Goal: Task Accomplishment & Management: Use online tool/utility

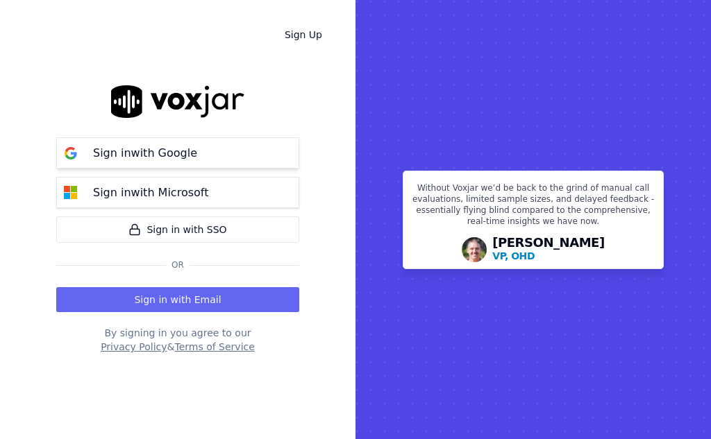
click at [140, 151] on p "Sign in with Google" at bounding box center [145, 153] width 104 height 17
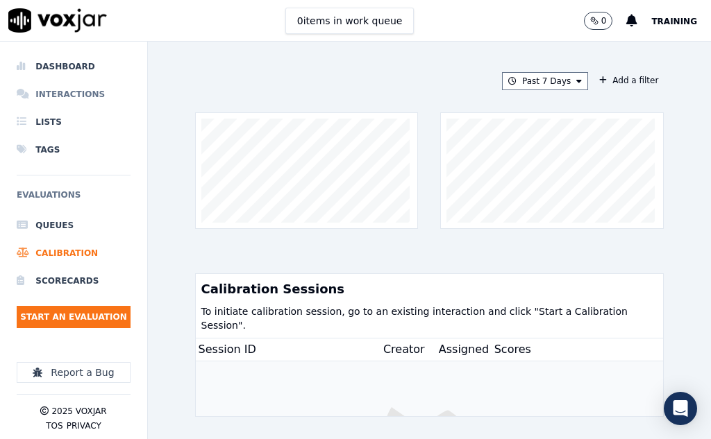
click at [56, 92] on li "Interactions" at bounding box center [74, 95] width 114 height 28
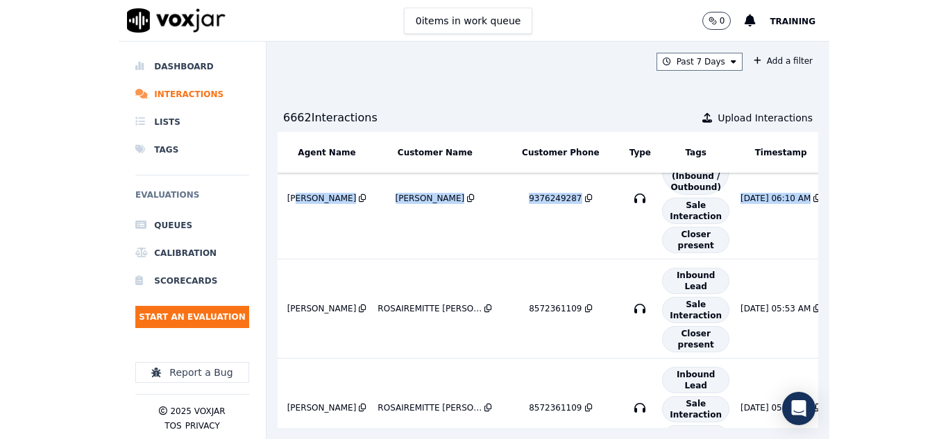
scroll to position [1041, 450]
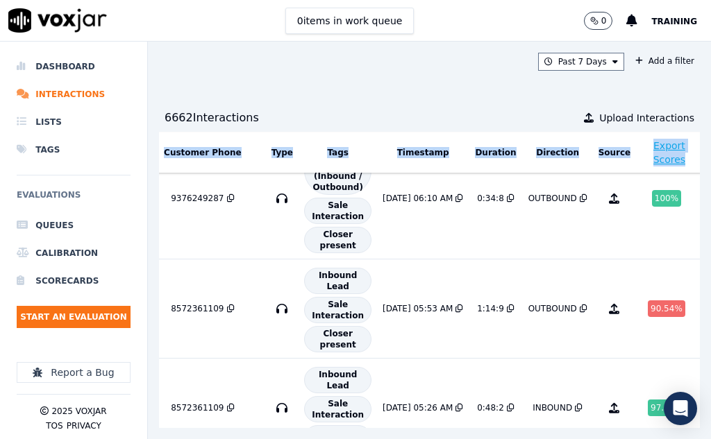
drag, startPoint x: 387, startPoint y: 210, endPoint x: 666, endPoint y: 221, distance: 279.3
click at [666, 221] on div "ID SourceID Agent Name Customer Name Customer Phone Type Tags Timestamp Duratio…" at bounding box center [429, 280] width 541 height 296
click at [523, 237] on td "OUTBOUND" at bounding box center [558, 198] width 70 height 121
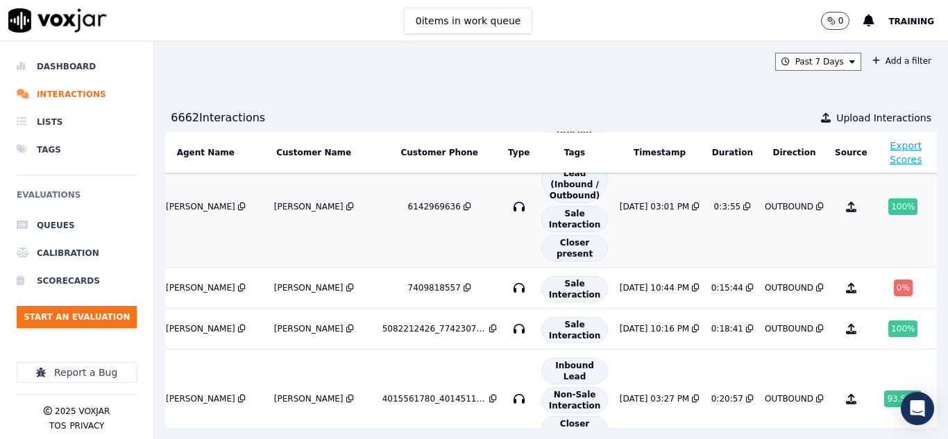
scroll to position [69, 220]
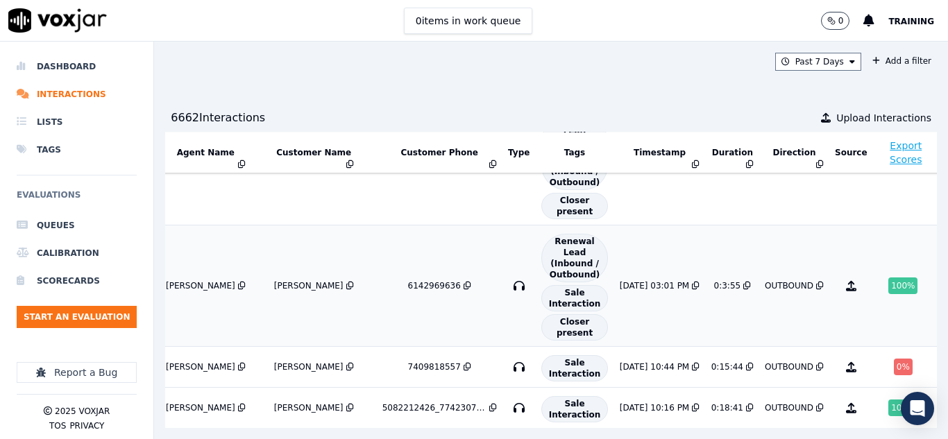
click at [710, 289] on div "100 %" at bounding box center [902, 286] width 29 height 17
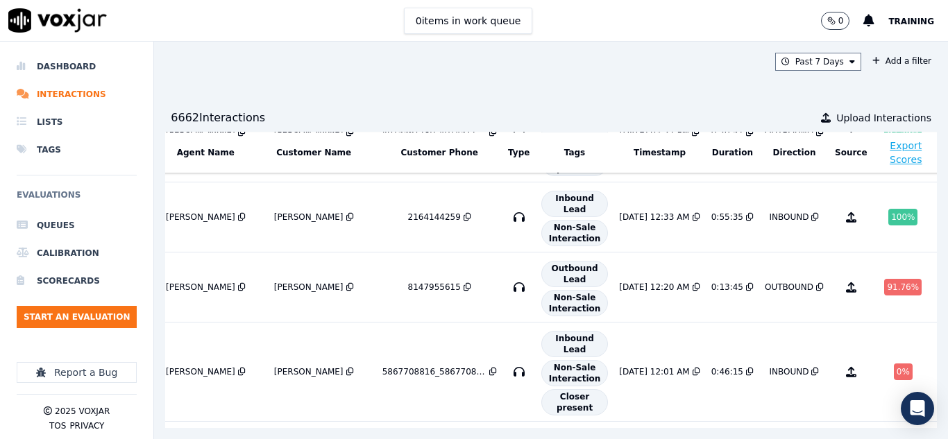
scroll to position [326, 220]
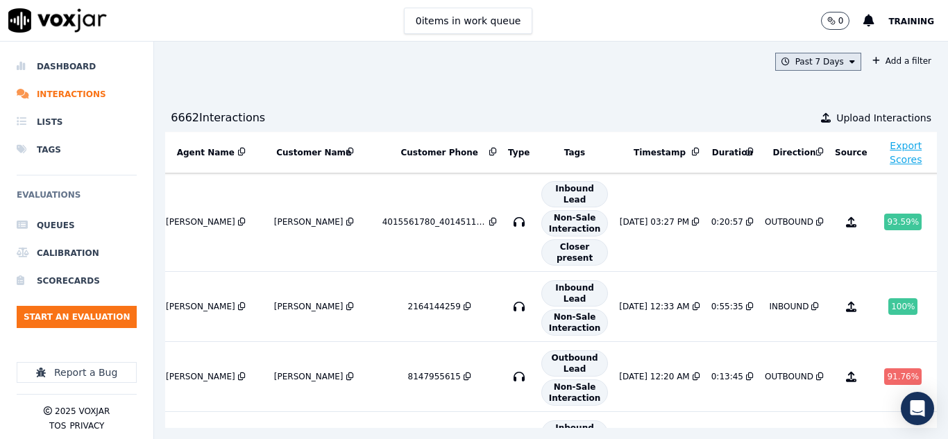
click at [710, 62] on icon at bounding box center [853, 62] width 6 height 8
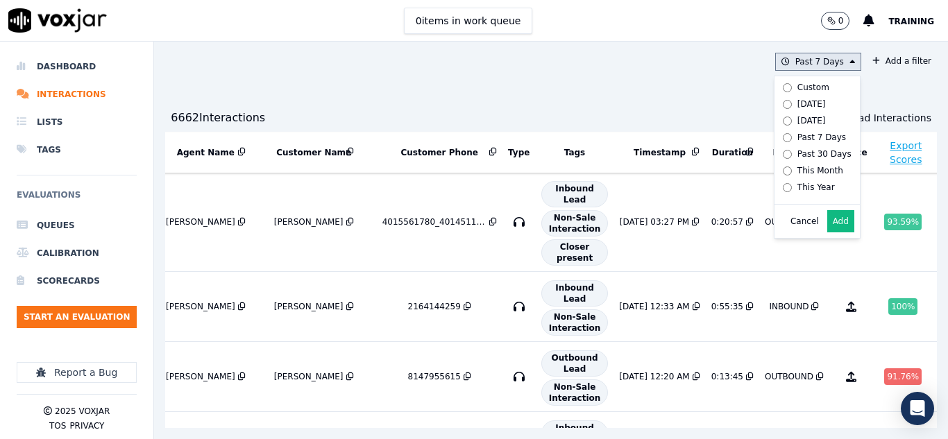
click at [710, 233] on button "Add" at bounding box center [840, 221] width 27 height 22
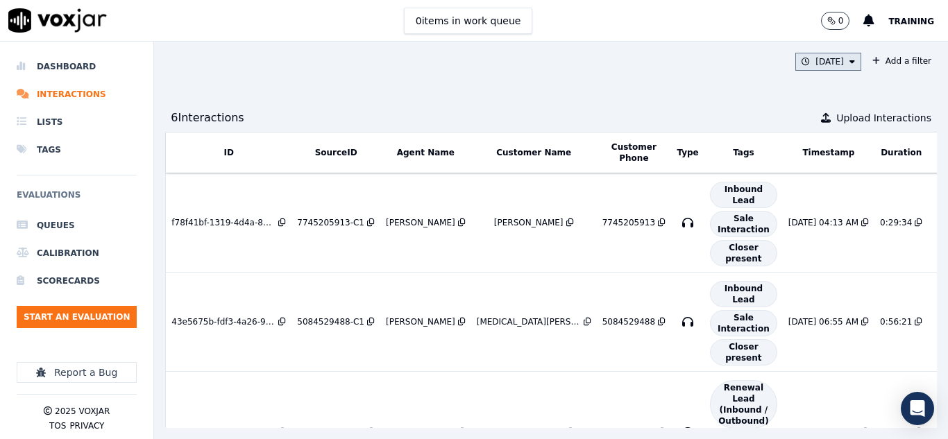
click at [710, 58] on button "Yesterday" at bounding box center [828, 62] width 66 height 18
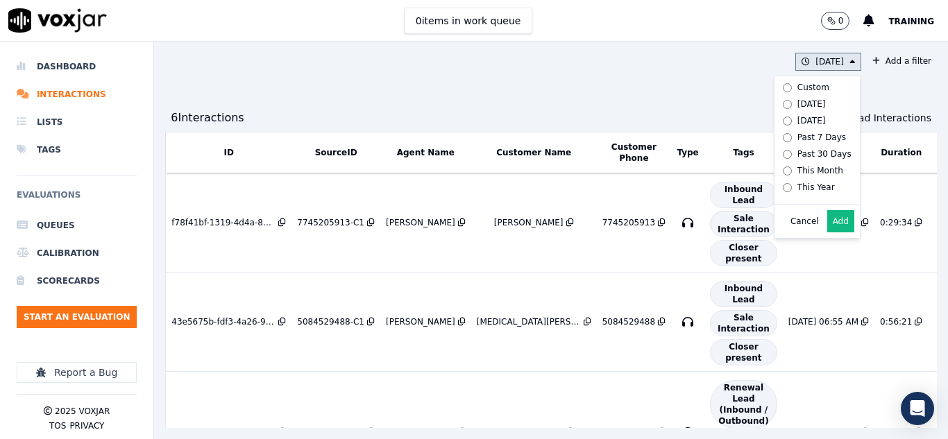
click at [710, 233] on button "Add" at bounding box center [840, 221] width 27 height 22
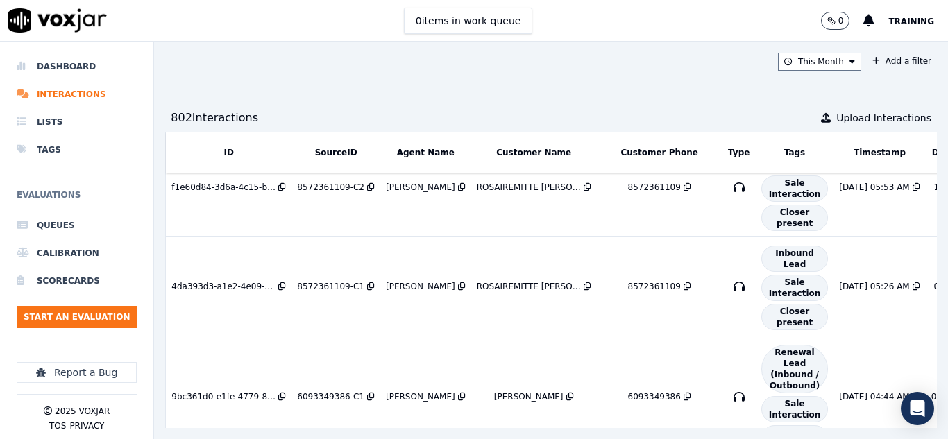
scroll to position [1204, 0]
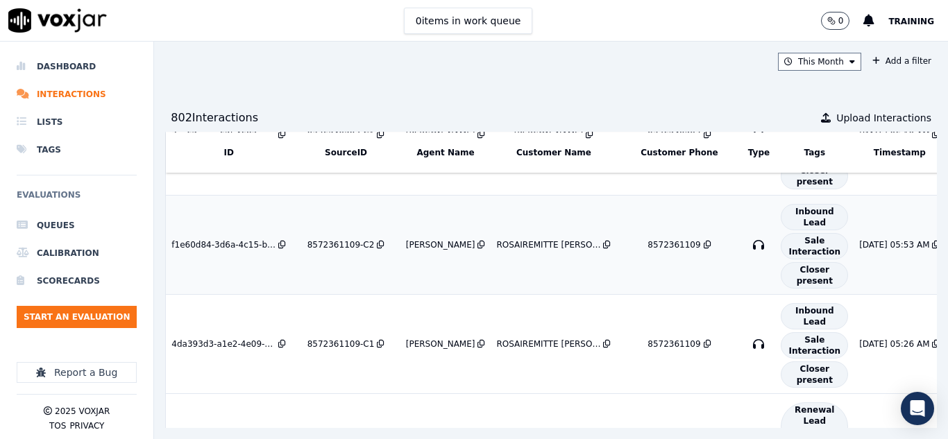
click at [453, 243] on div "[PERSON_NAME]" at bounding box center [440, 244] width 69 height 11
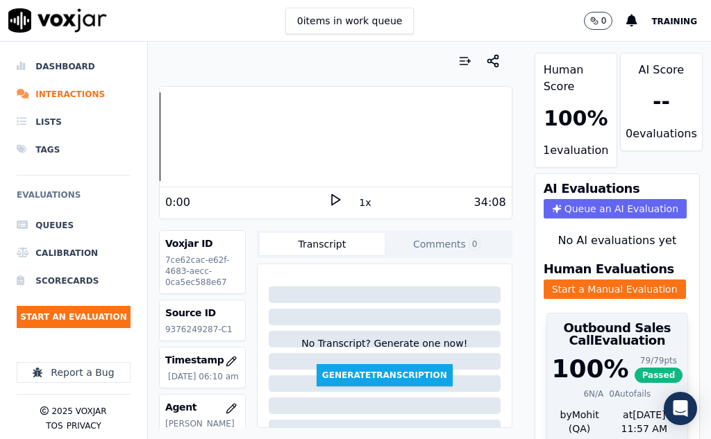
click at [634, 383] on span "Passed" at bounding box center [658, 375] width 49 height 15
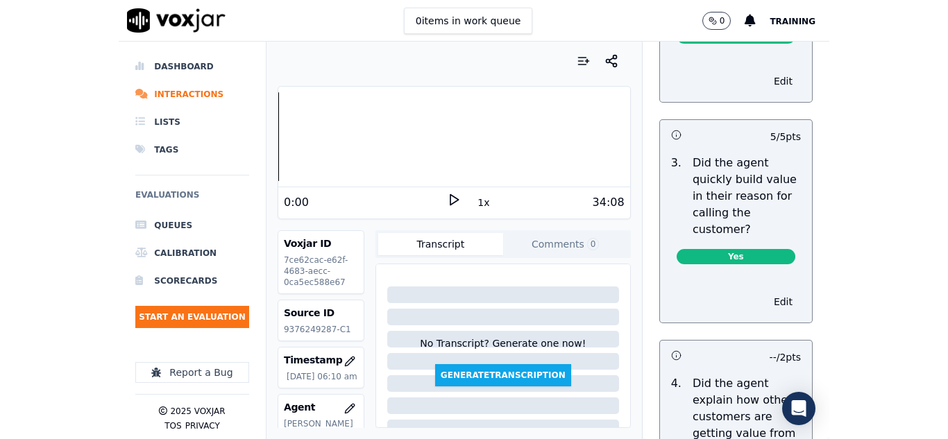
scroll to position [355, 0]
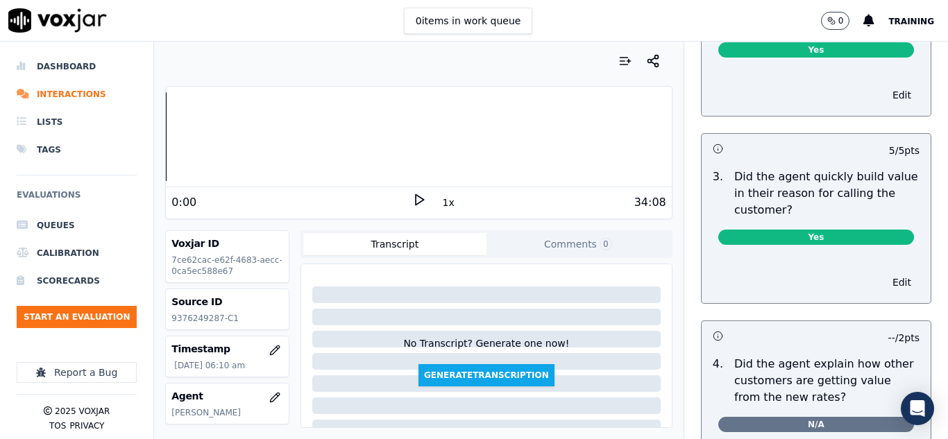
click at [579, 199] on div "34:08" at bounding box center [546, 202] width 240 height 17
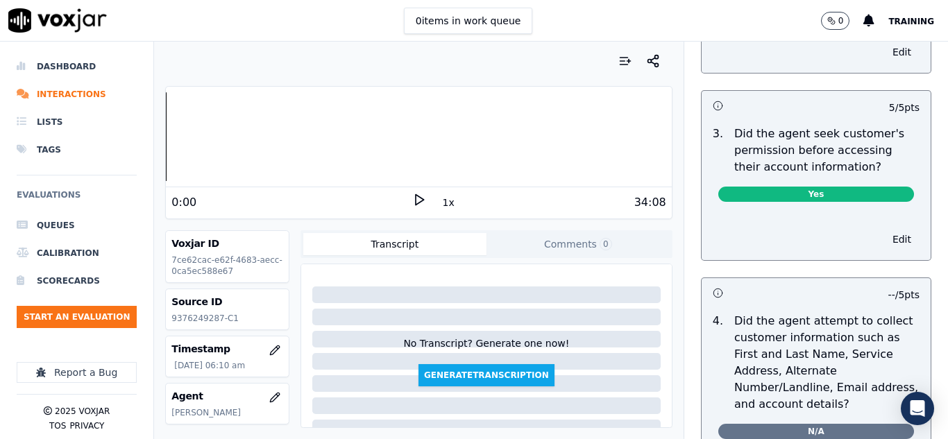
scroll to position [944, 0]
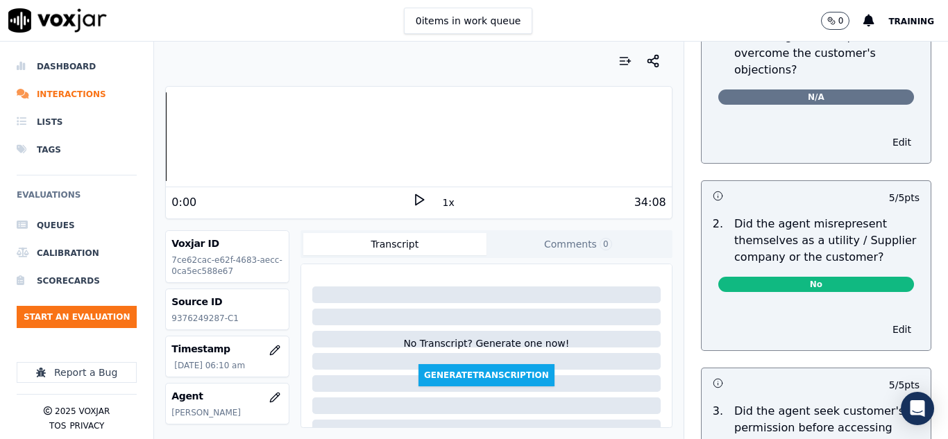
click at [416, 201] on icon at bounding box center [419, 200] width 14 height 14
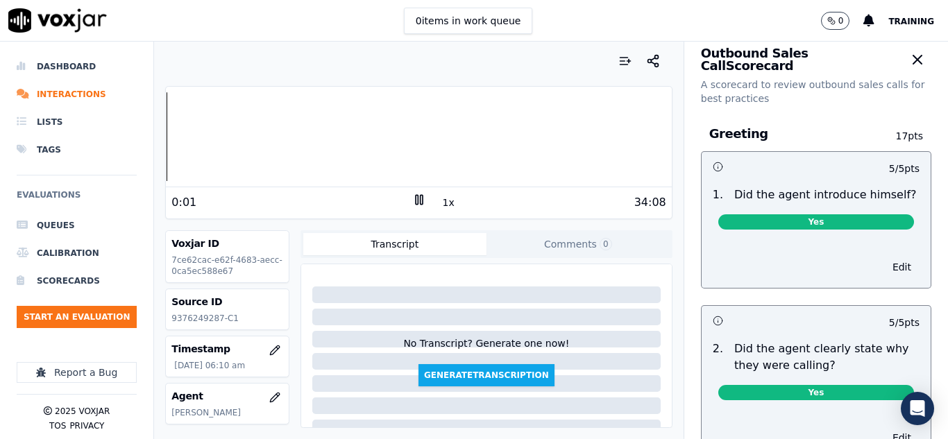
scroll to position [0, 0]
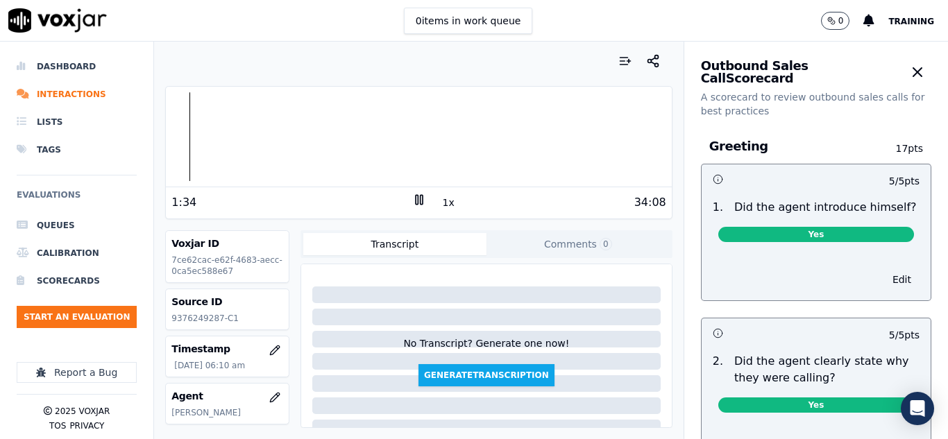
click at [412, 201] on icon at bounding box center [419, 200] width 14 height 14
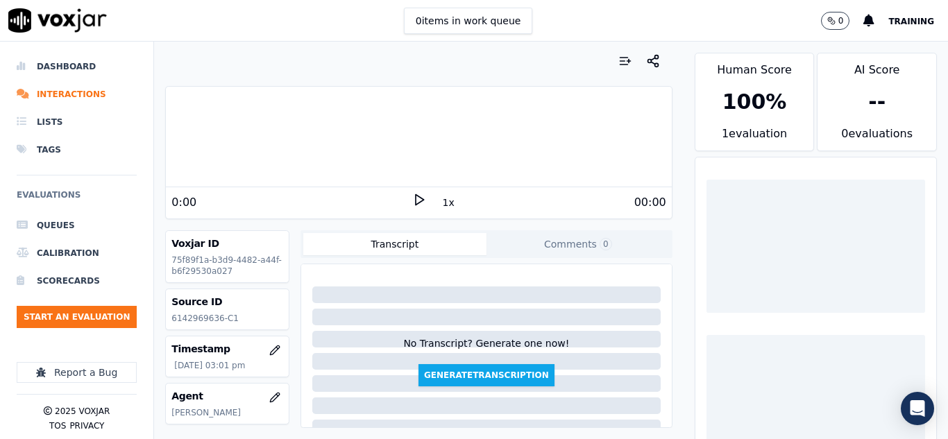
click at [412, 206] on icon at bounding box center [419, 200] width 14 height 14
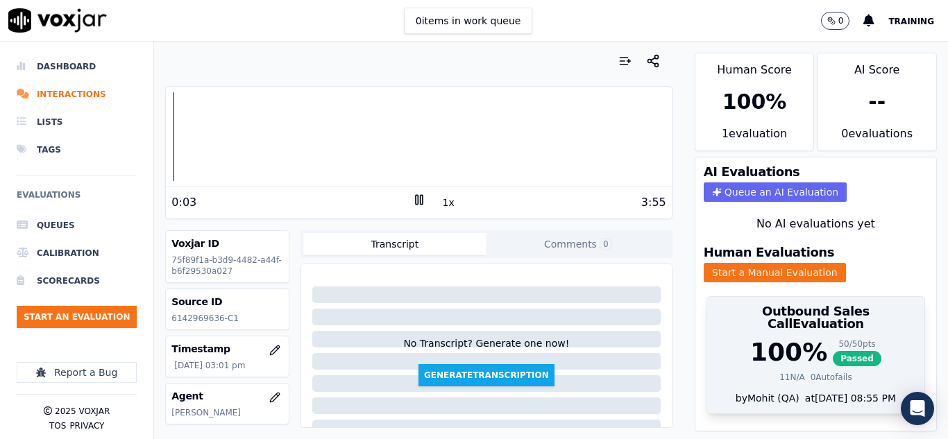
click at [838, 351] on span "Passed" at bounding box center [857, 358] width 49 height 15
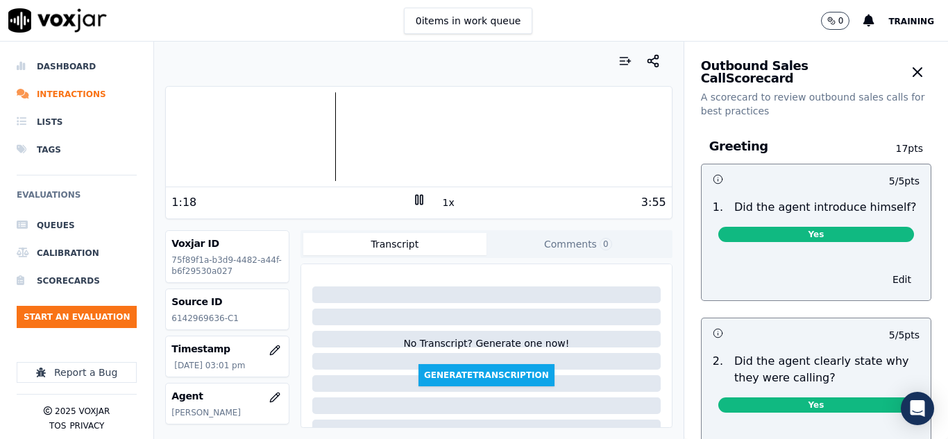
click at [416, 203] on rect at bounding box center [417, 199] width 2 height 9
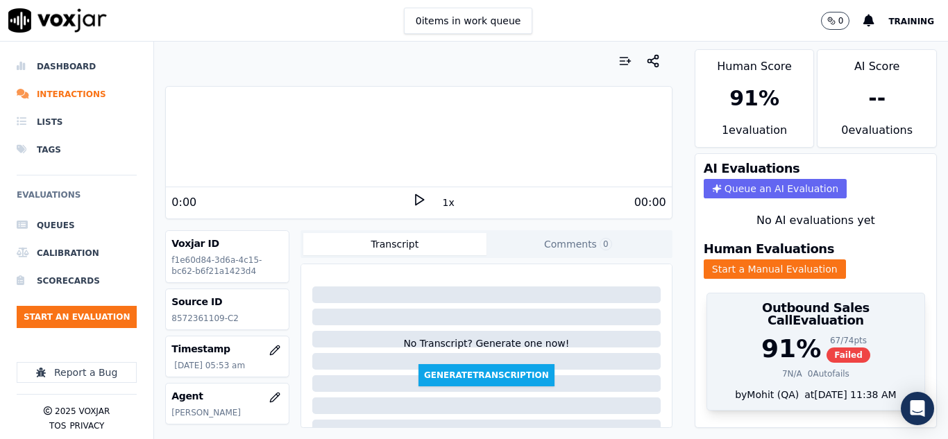
scroll to position [22, 0]
click at [827, 348] on span "Failed" at bounding box center [849, 355] width 44 height 15
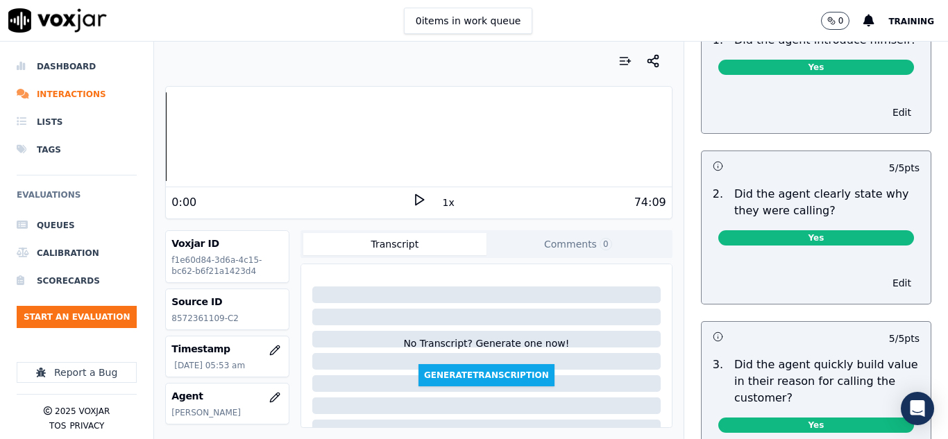
scroll to position [105, 0]
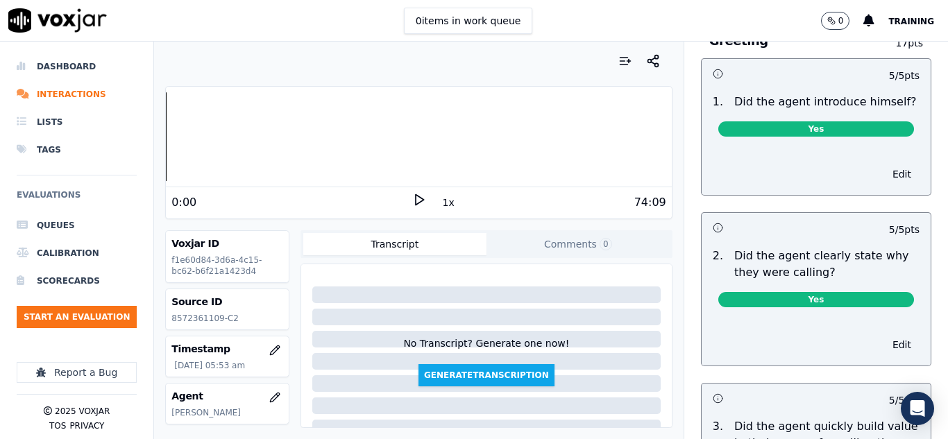
click at [416, 203] on icon at bounding box center [419, 200] width 14 height 14
click at [416, 198] on icon at bounding box center [419, 200] width 14 height 14
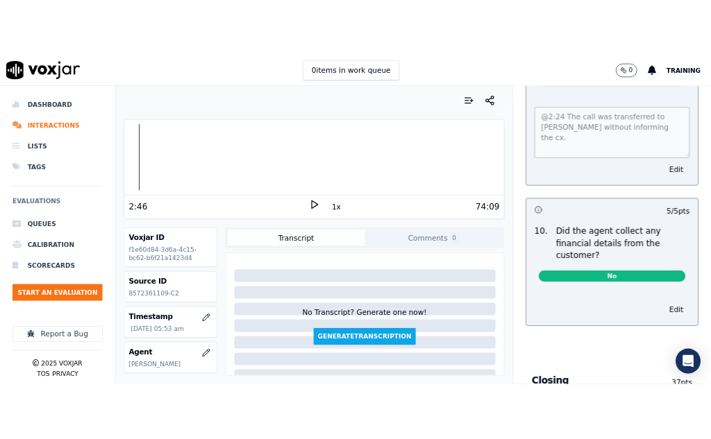
scroll to position [2637, 0]
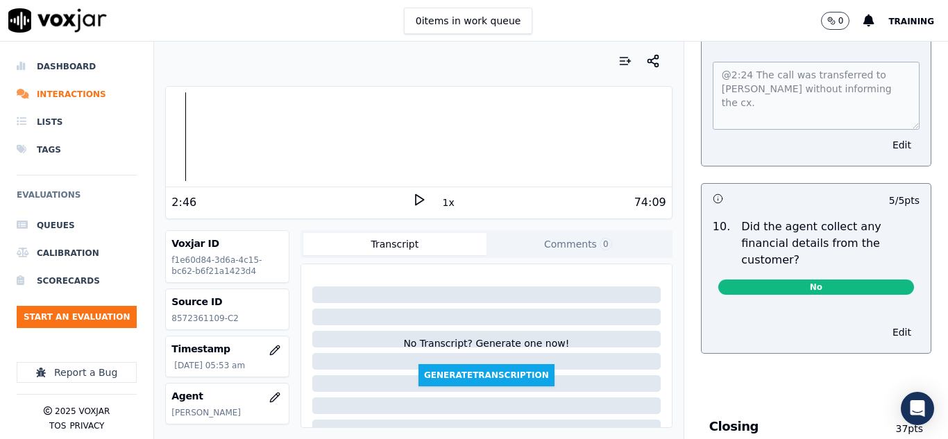
click at [917, 26] on span "Training" at bounding box center [911, 22] width 46 height 10
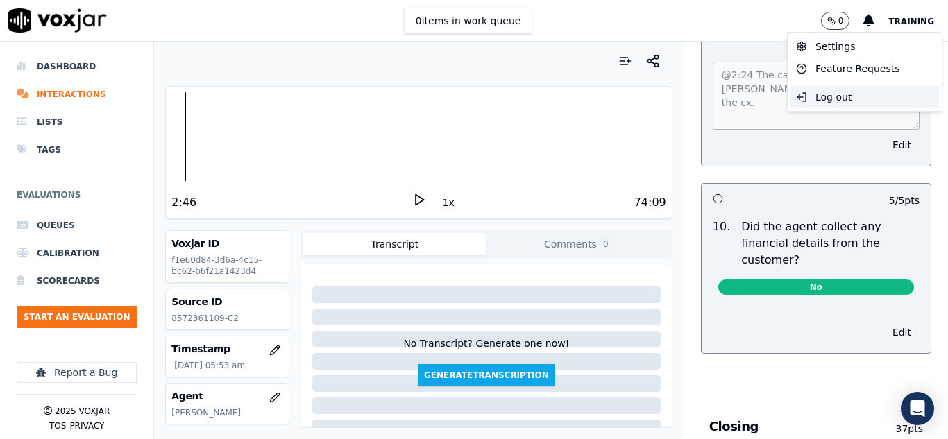
click at [834, 102] on div "Log out" at bounding box center [865, 97] width 149 height 22
